Goal: Information Seeking & Learning: Learn about a topic

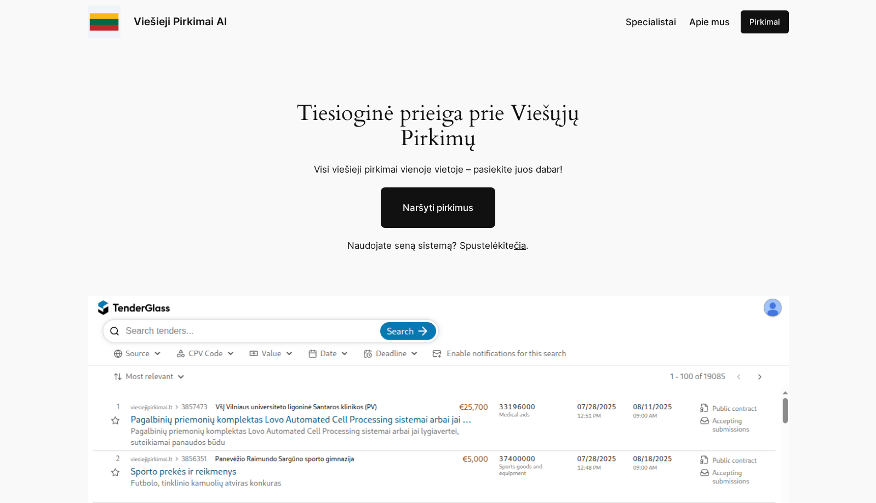
click at [241, 421] on img at bounding box center [438, 501] width 701 height 411
click at [196, 21] on link "Viešieji Pirkimai AI" at bounding box center [180, 21] width 93 height 13
click at [524, 247] on link "čia" at bounding box center [520, 245] width 12 height 11
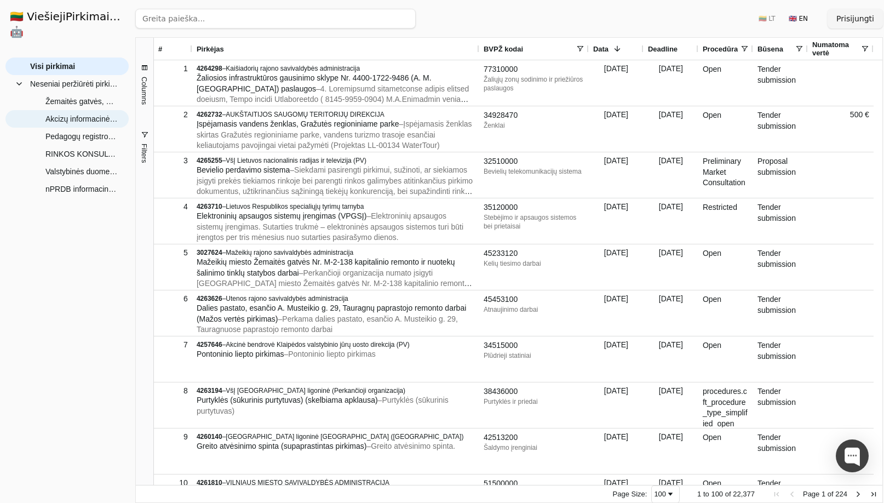
click at [99, 111] on span "Akcizų informacinės sistemos (AIS) pritaikymo EMCS 4.2 fazei ir kitų modernizav…" at bounding box center [81, 119] width 72 height 16
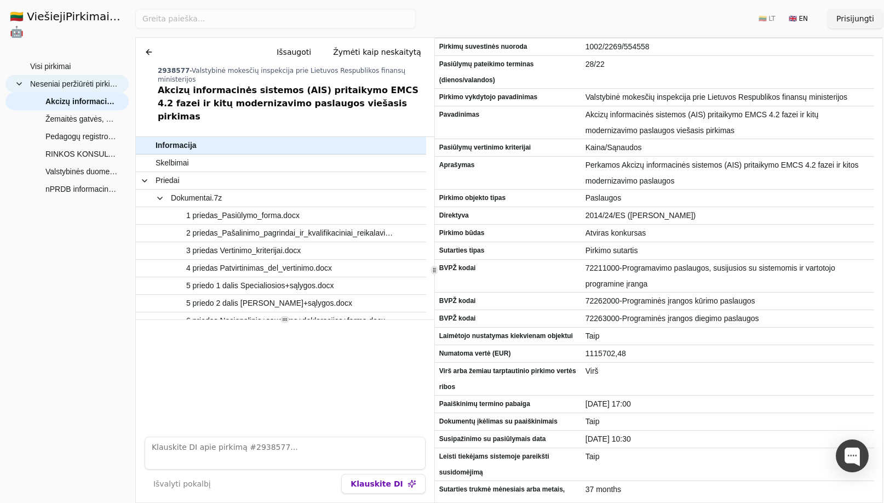
click at [88, 76] on span "Neseniai peržiūrėti pirkimai" at bounding box center [74, 84] width 88 height 16
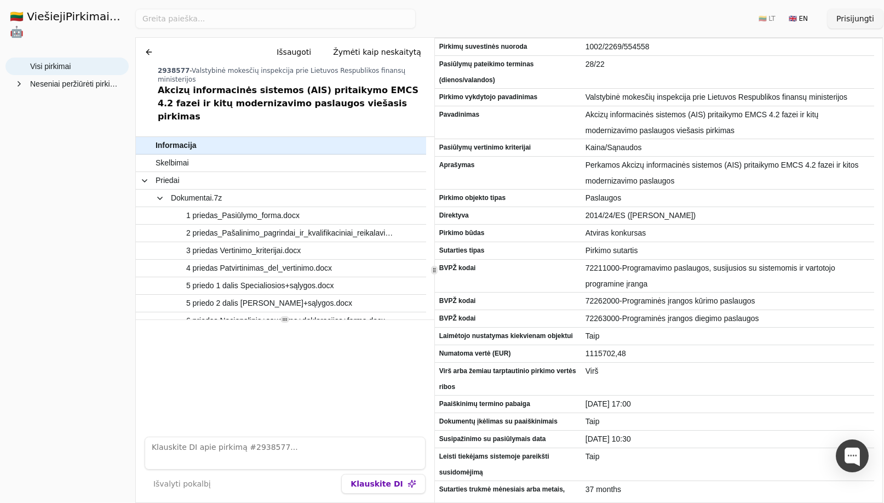
click at [58, 58] on span "Visi pirkimai" at bounding box center [50, 66] width 41 height 16
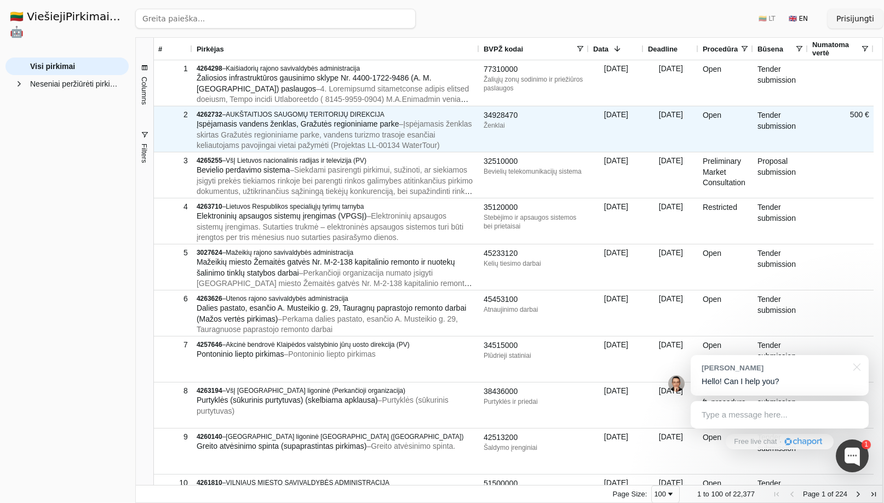
click at [288, 129] on span "– Įspėjamasis ženklas skirtas Gražutės regioniniame parke, vandens turizmo tras…" at bounding box center [335, 134] width 276 height 30
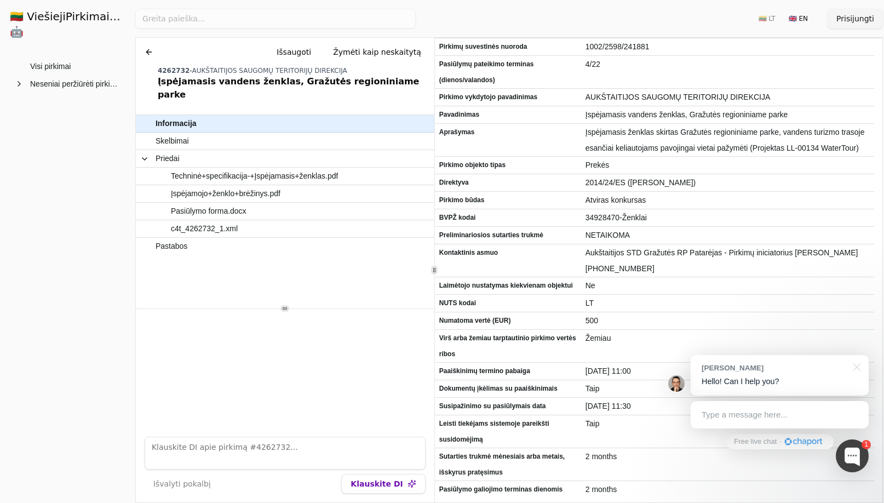
click at [187, 461] on textarea at bounding box center [285, 453] width 281 height 33
type textarea "koks biudzetas"
click at [398, 488] on button "Klauskite DI" at bounding box center [383, 484] width 84 height 20
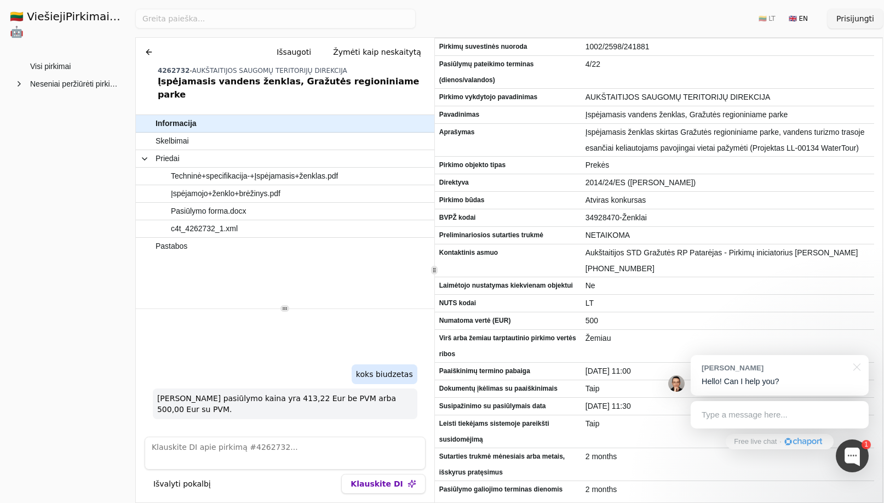
click at [284, 452] on textarea at bounding box center [285, 453] width 281 height 33
type textarea "kokios technologijos"
click at [374, 481] on button "Klauskite DI" at bounding box center [383, 484] width 84 height 20
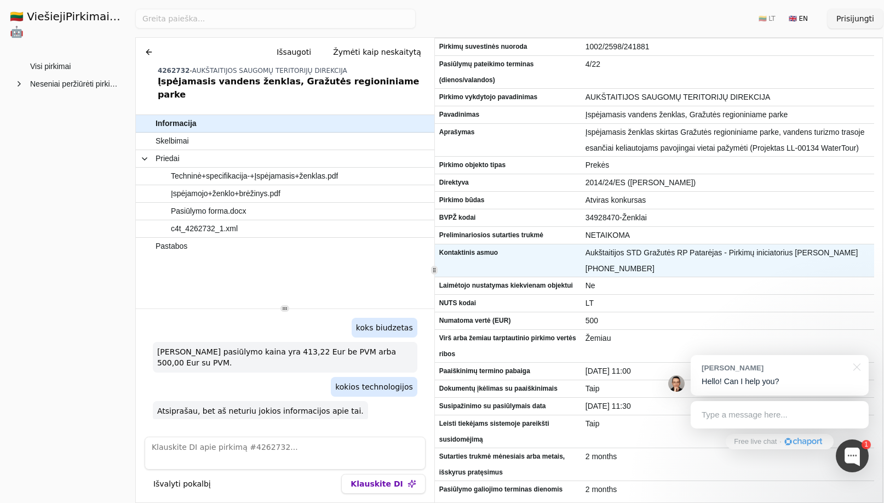
scroll to position [115, 0]
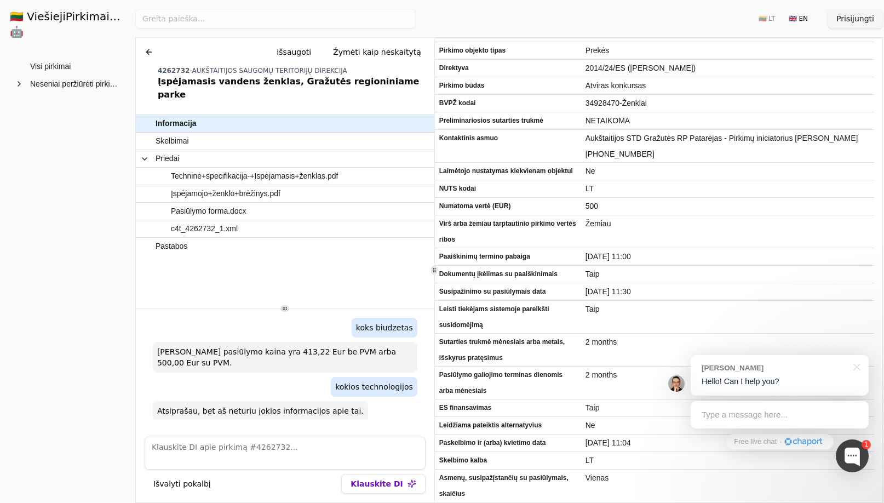
click at [195, 453] on textarea at bounding box center [285, 453] width 281 height 33
type textarea "kur ieskai informacijos apie si pirkima?"
click at [370, 485] on button "Klauskite DI" at bounding box center [383, 484] width 84 height 20
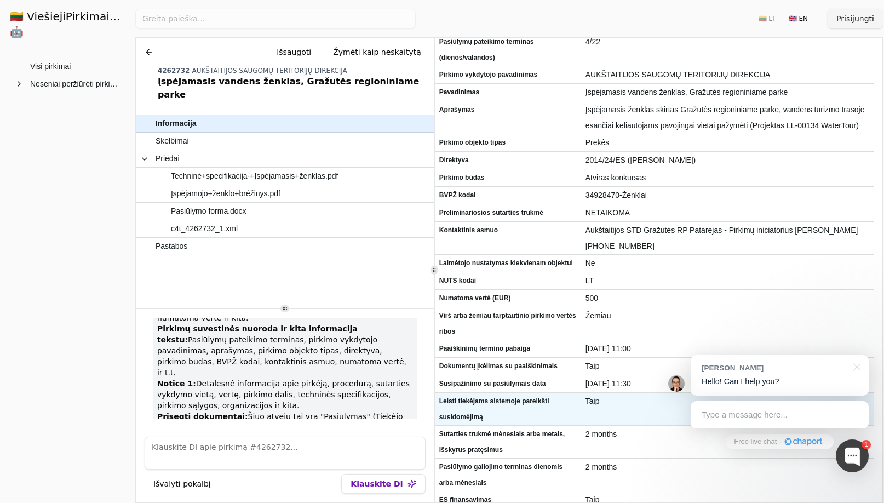
scroll to position [0, 0]
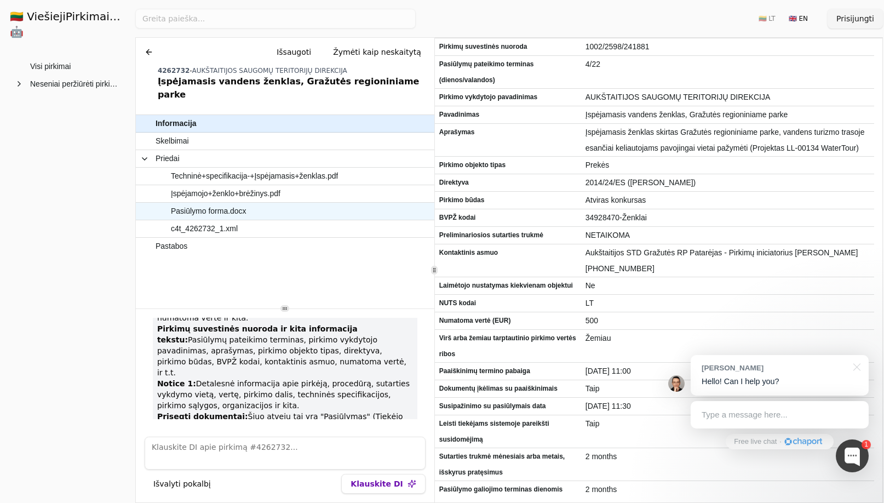
click at [231, 203] on span "Pasiūlymo forma.docx" at bounding box center [209, 211] width 76 height 16
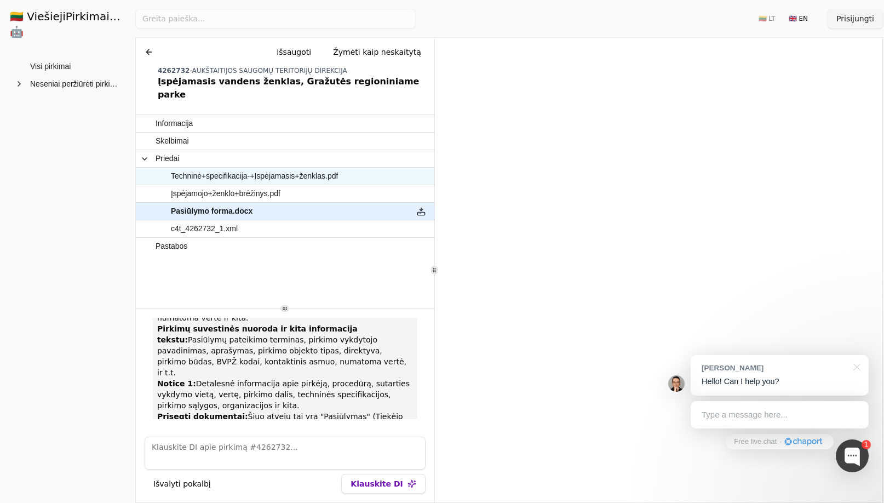
click at [221, 168] on span "Techninė+specifikacija-+Įspėjamasis+ženklas.pdf" at bounding box center [254, 176] width 167 height 16
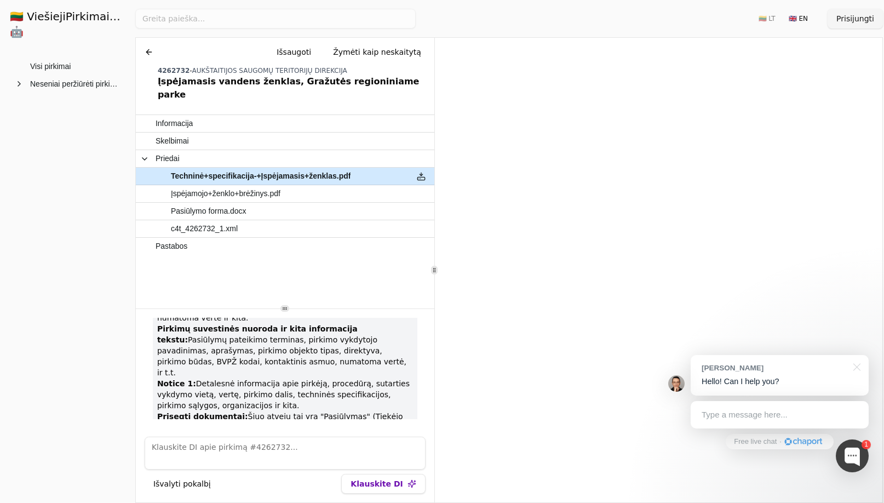
click at [425, 168] on button at bounding box center [422, 176] width 18 height 16
